Goal: Communication & Community: Answer question/provide support

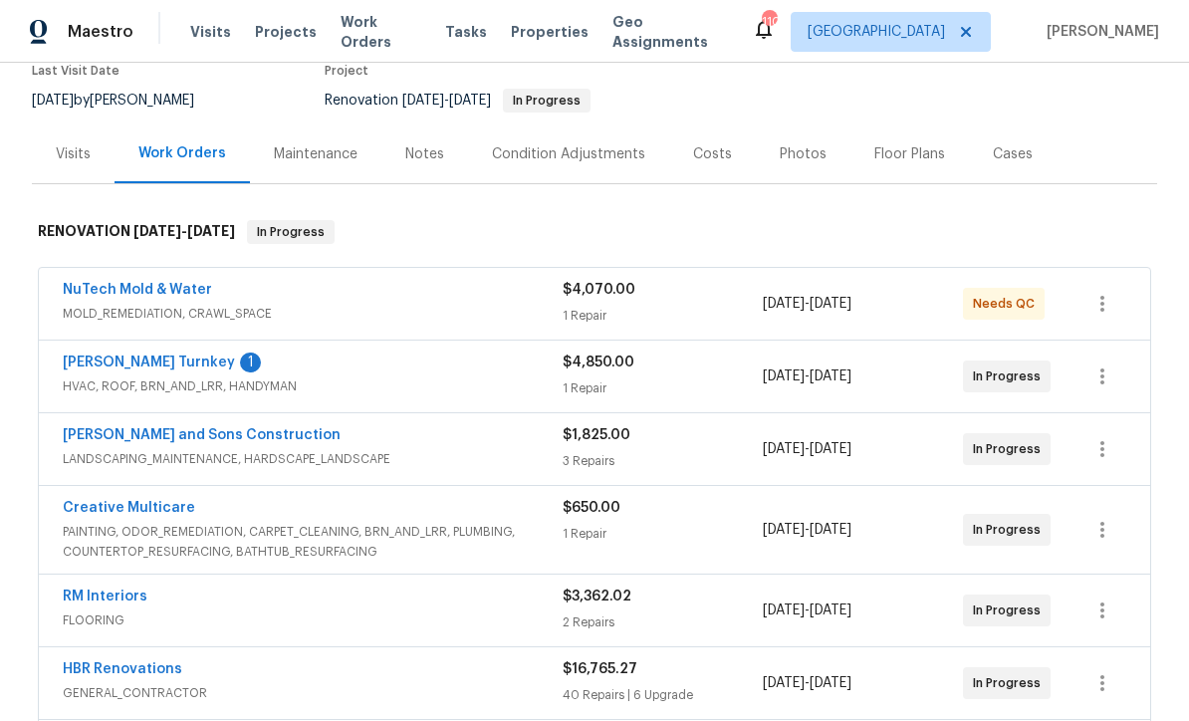
scroll to position [173, 0]
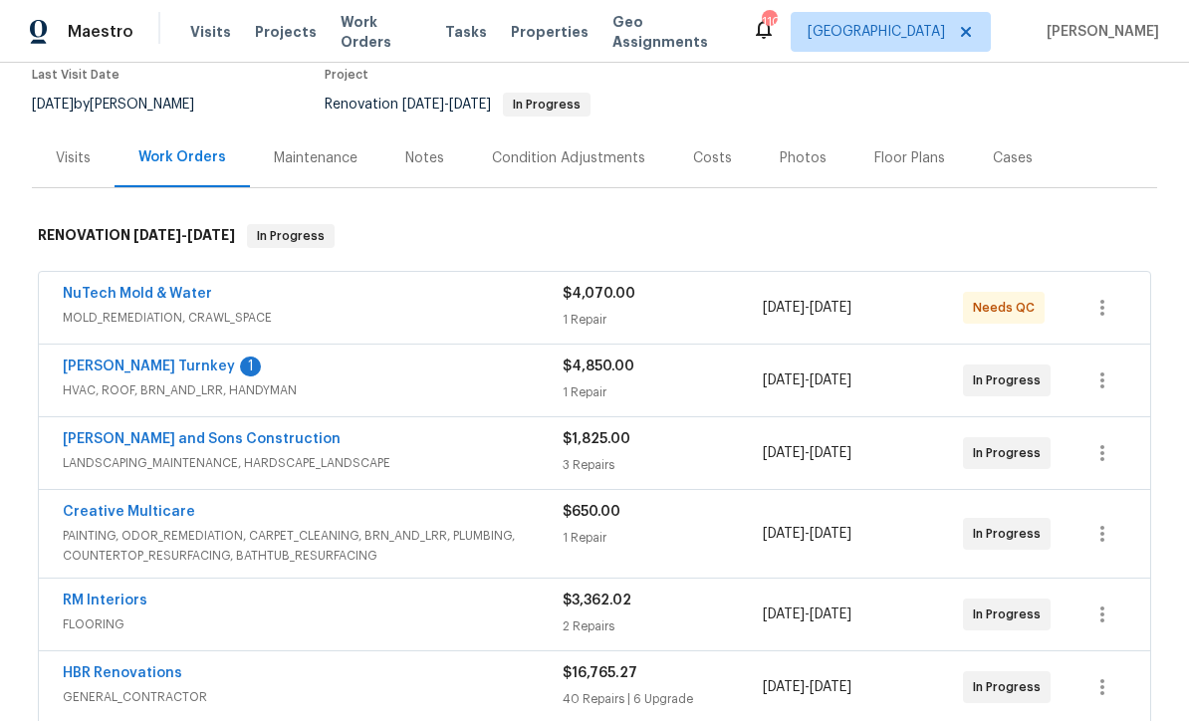
click at [102, 369] on link "[PERSON_NAME] Turnkey" at bounding box center [149, 366] width 172 height 14
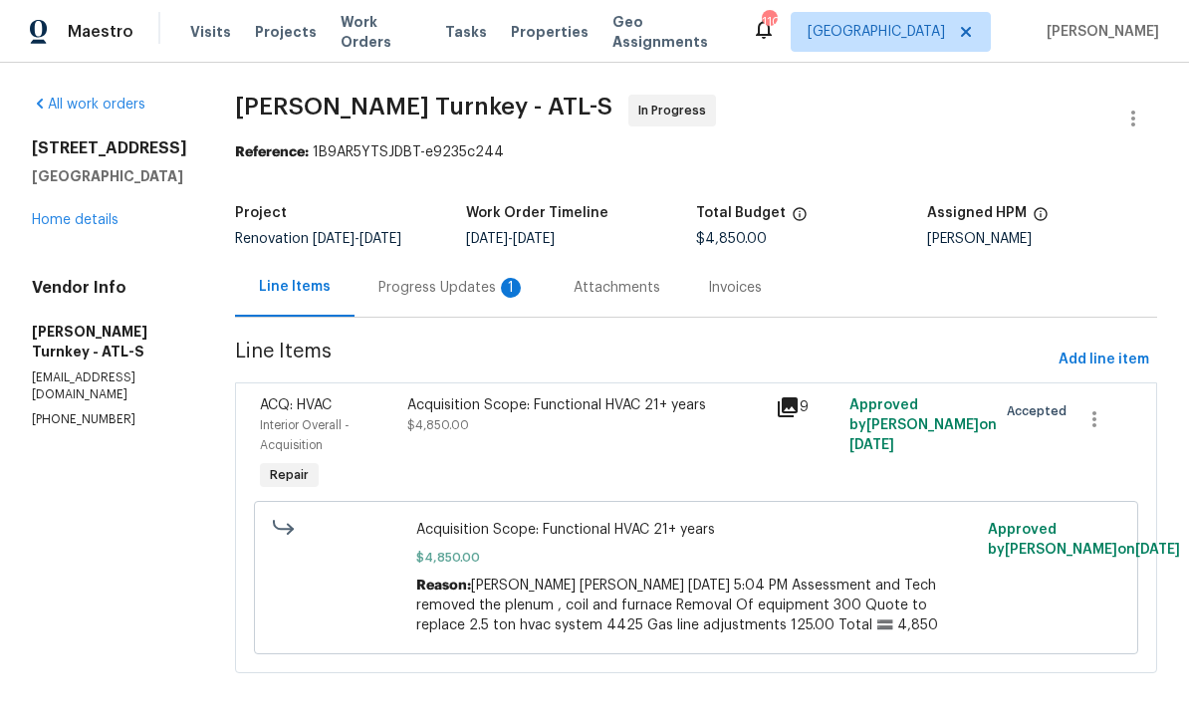
click at [410, 291] on div "Progress Updates 1" at bounding box center [451, 288] width 147 height 20
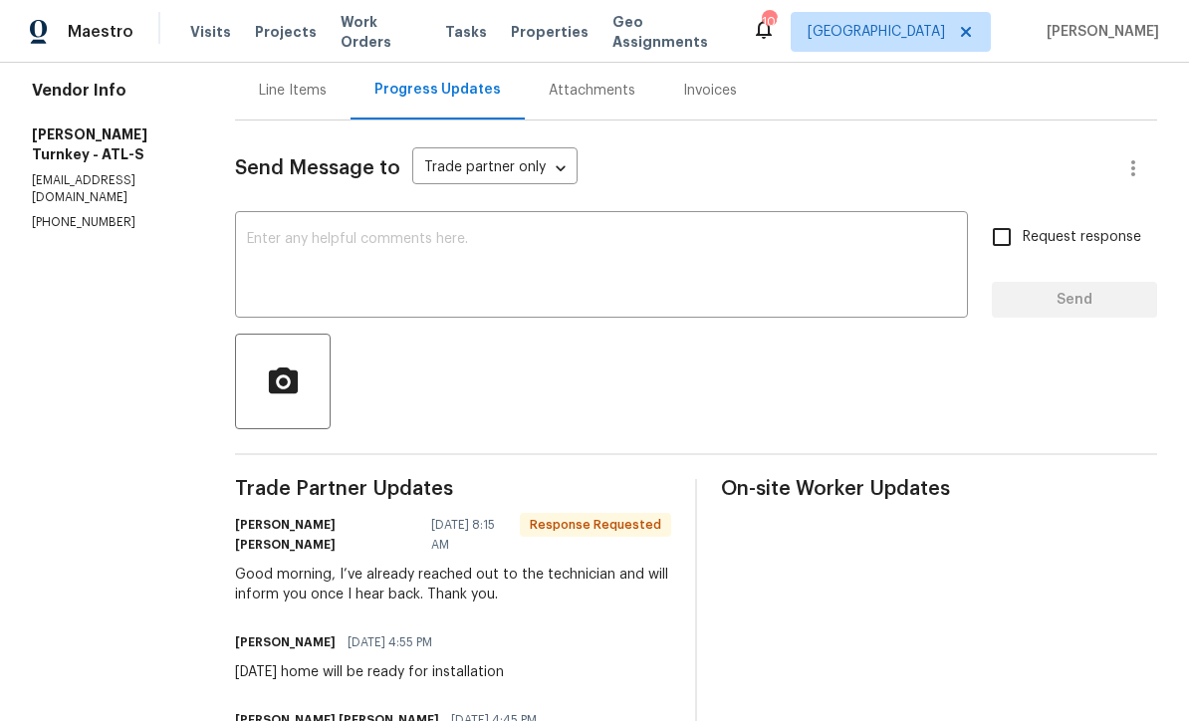
scroll to position [194, 0]
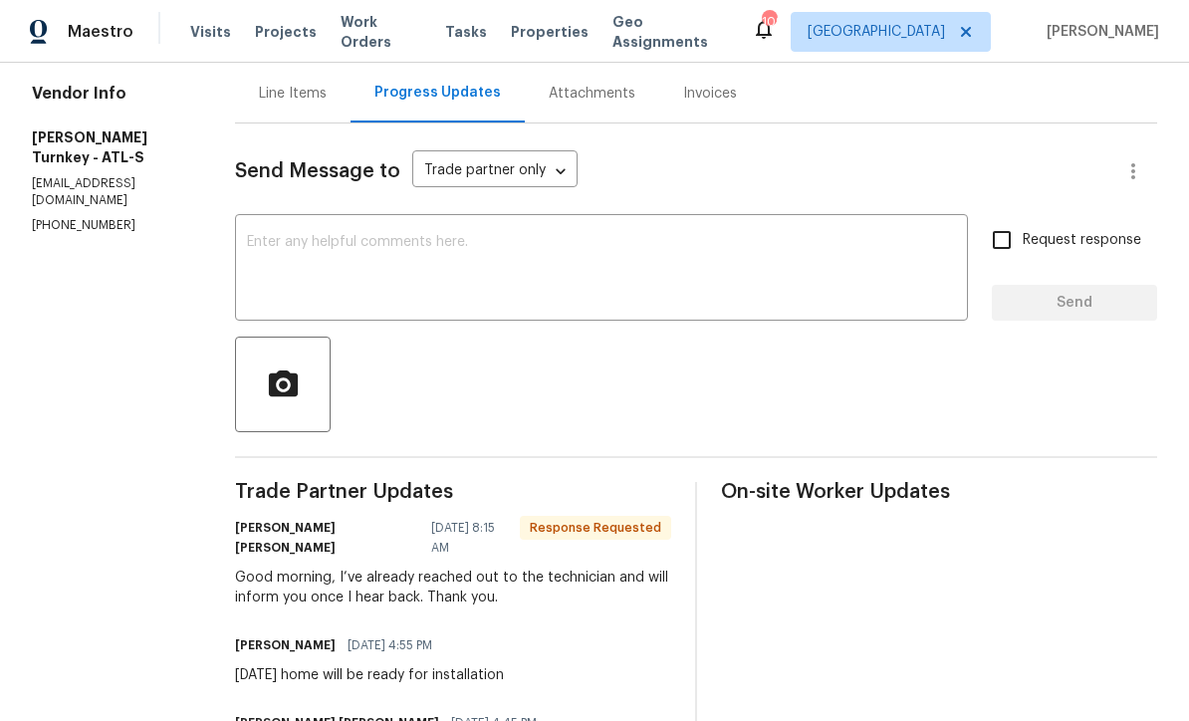
click at [247, 237] on textarea at bounding box center [601, 270] width 709 height 70
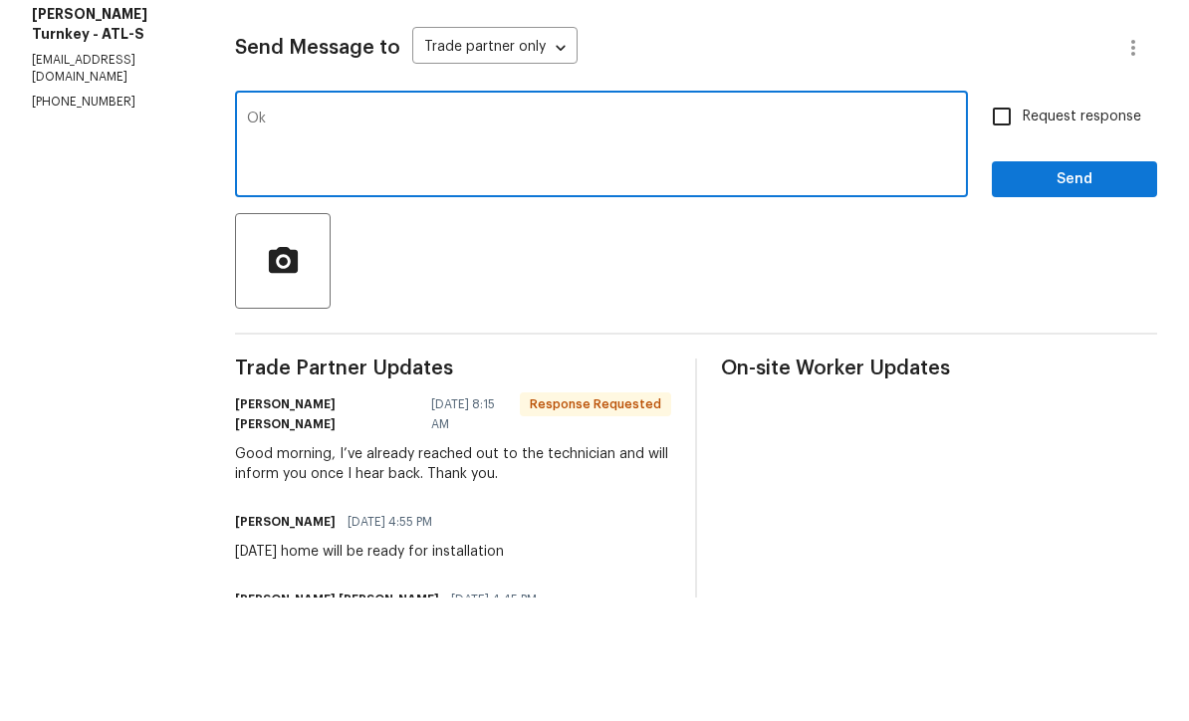
type textarea "Ok"
click at [1032, 291] on span "Send" at bounding box center [1073, 303] width 133 height 25
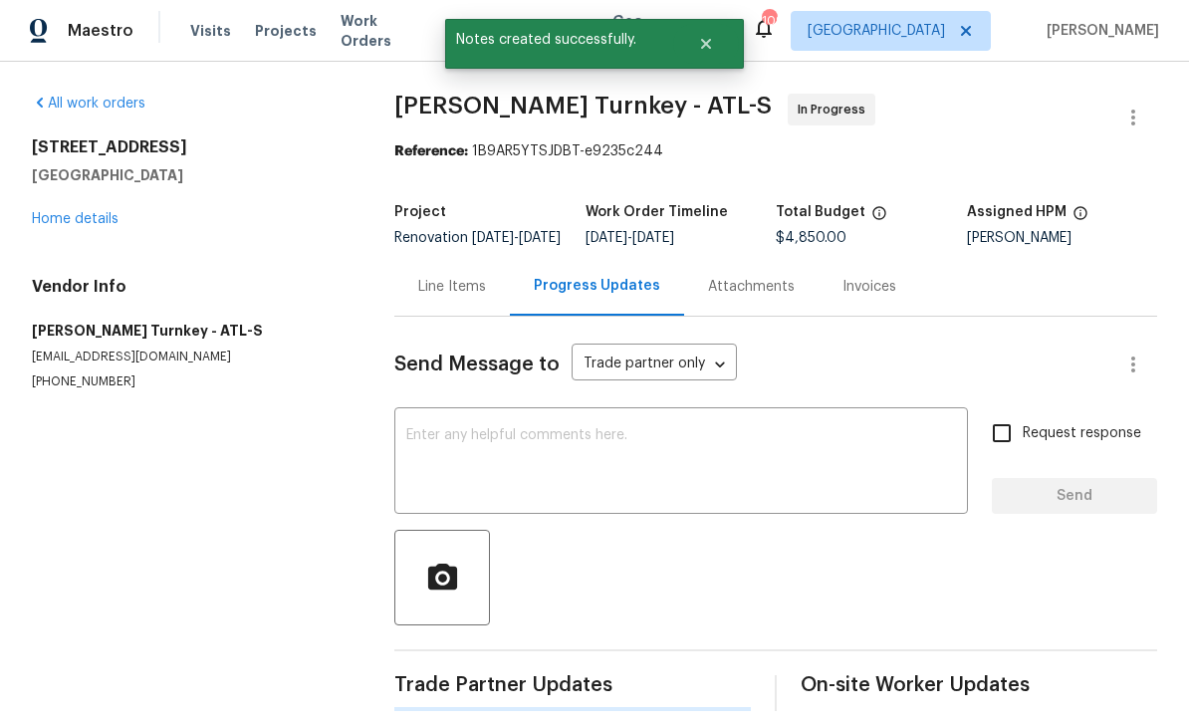
scroll to position [39, 0]
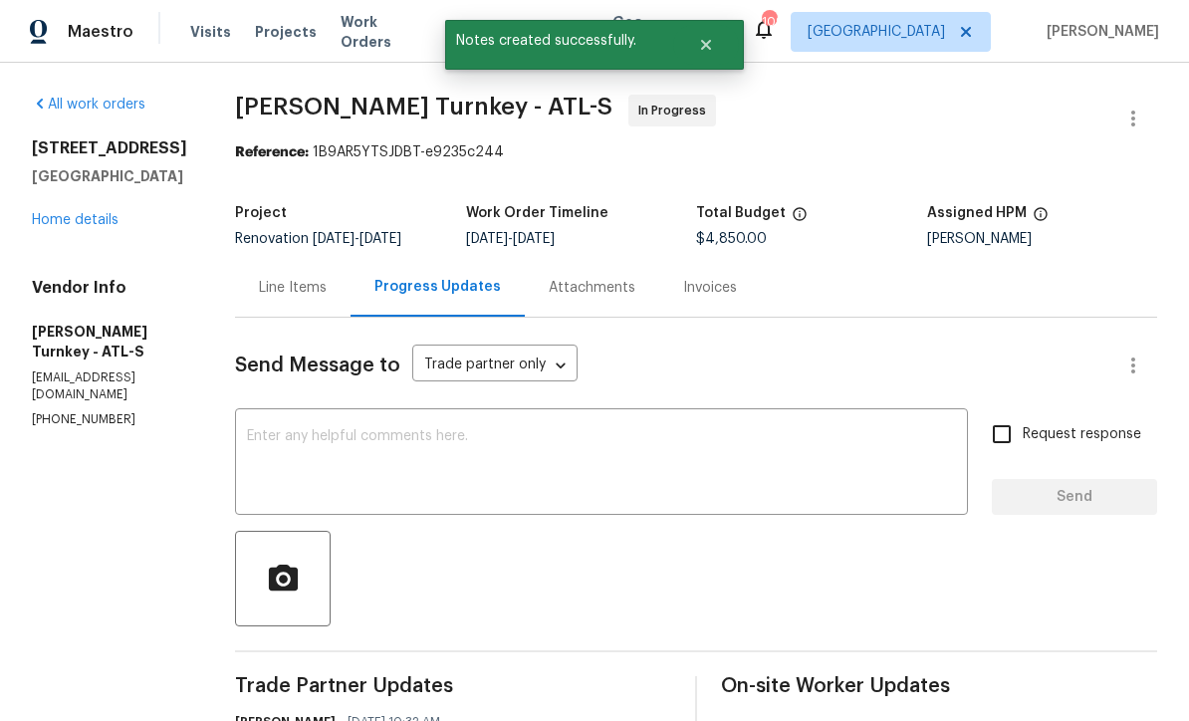
click at [62, 213] on link "Home details" at bounding box center [75, 220] width 87 height 14
